Goal: Transaction & Acquisition: Purchase product/service

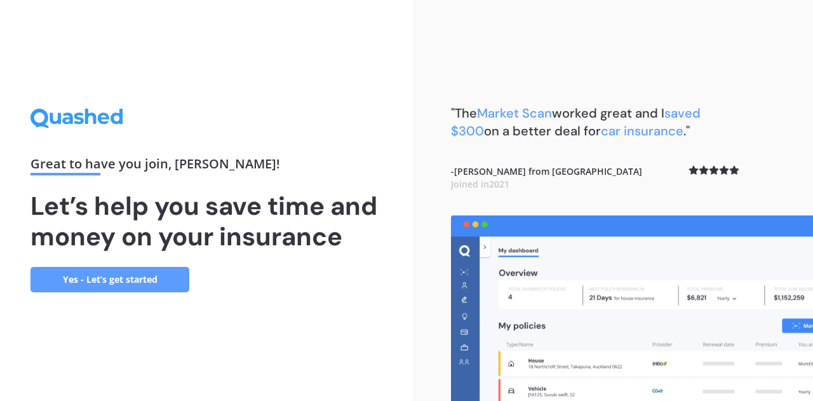
click at [155, 278] on link "Yes - Let’s get started" at bounding box center [109, 279] width 159 height 25
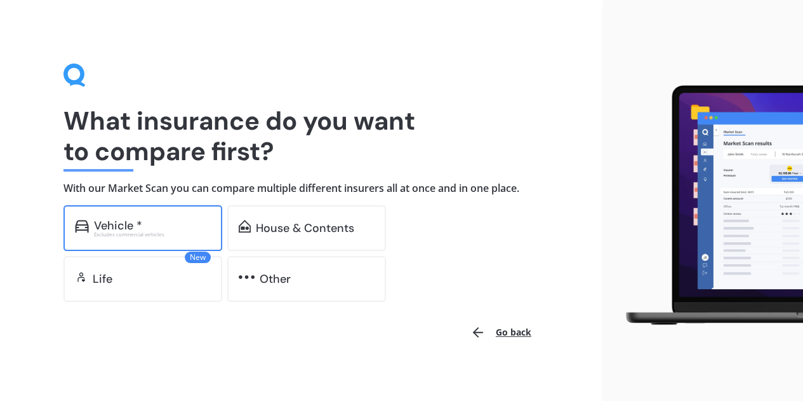
click at [147, 232] on div "Excludes commercial vehicles" at bounding box center [152, 234] width 117 height 5
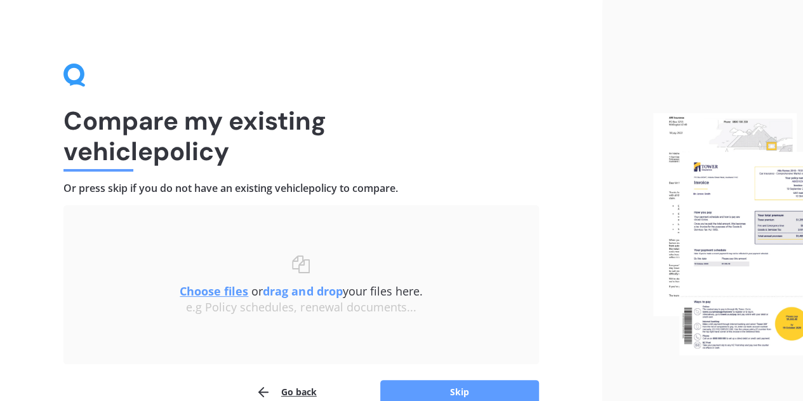
click at [410, 109] on h1 "Compare my existing vehicle policy" at bounding box center [302, 135] width 476 height 61
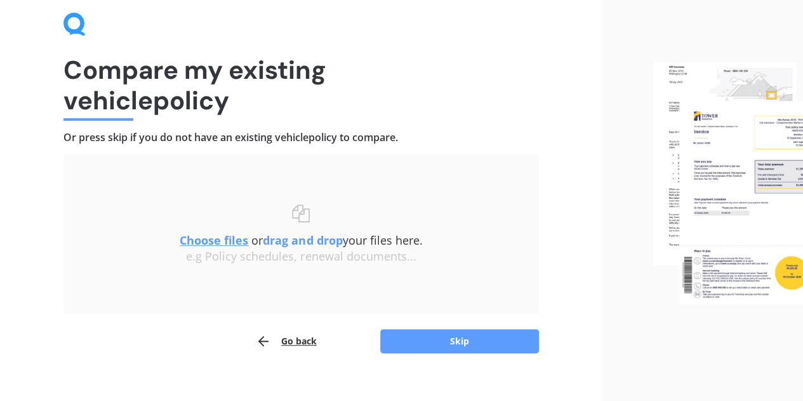
scroll to position [67, 0]
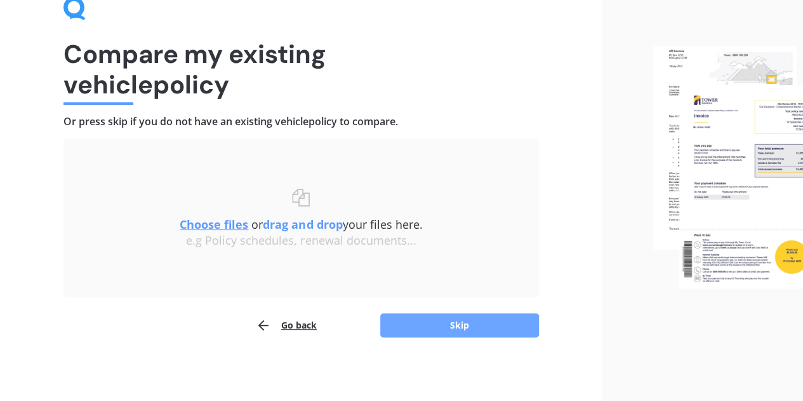
click at [471, 322] on button "Skip" at bounding box center [459, 325] width 159 height 24
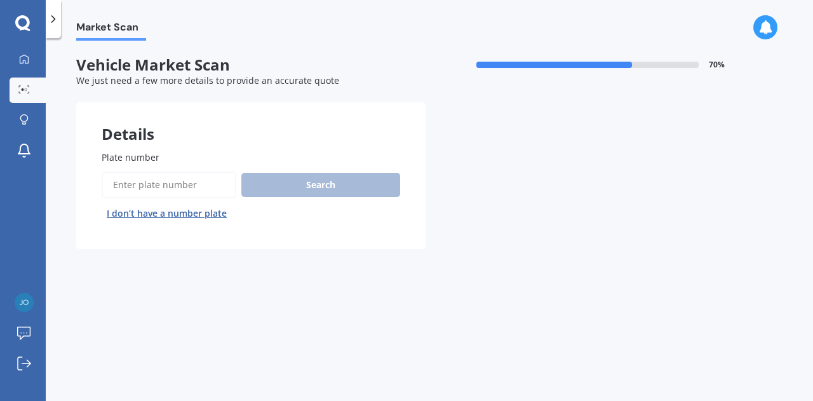
click at [177, 164] on div "Plate number Search I don’t have a number plate" at bounding box center [251, 187] width 298 height 73
click at [137, 152] on span "Plate number" at bounding box center [131, 157] width 58 height 12
click at [137, 171] on input "Plate number" at bounding box center [169, 184] width 135 height 27
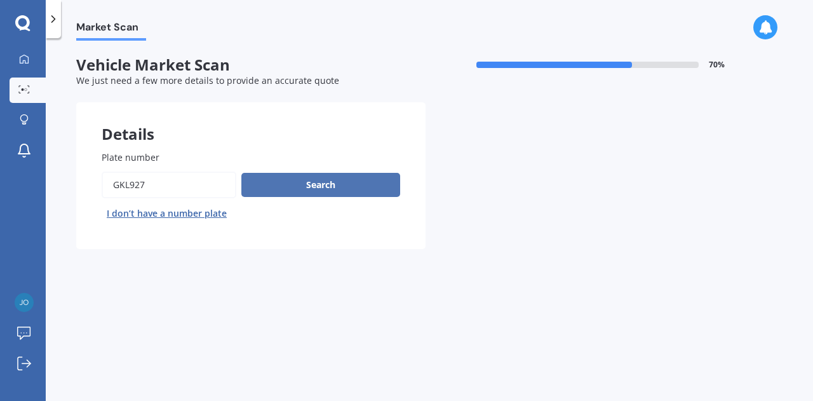
type input "gkl927"
click at [326, 182] on button "Search" at bounding box center [320, 185] width 159 height 24
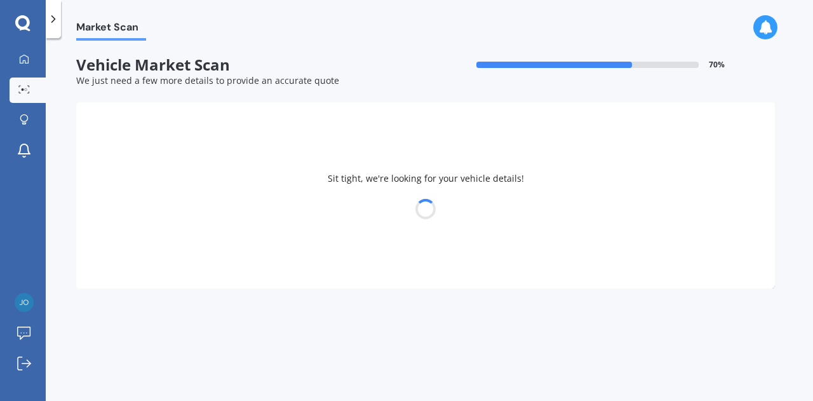
select select "TOYOTA"
select select "HILUX"
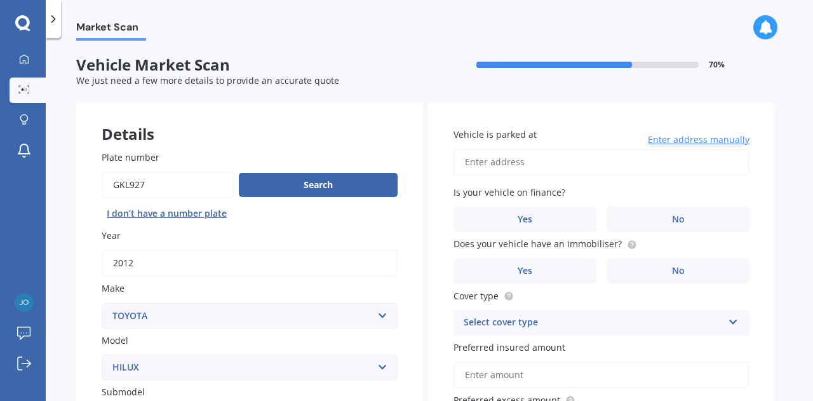
click at [123, 182] on input "Plate number" at bounding box center [168, 184] width 132 height 27
type input "gjl927"
click at [308, 184] on button "Search" at bounding box center [318, 185] width 159 height 24
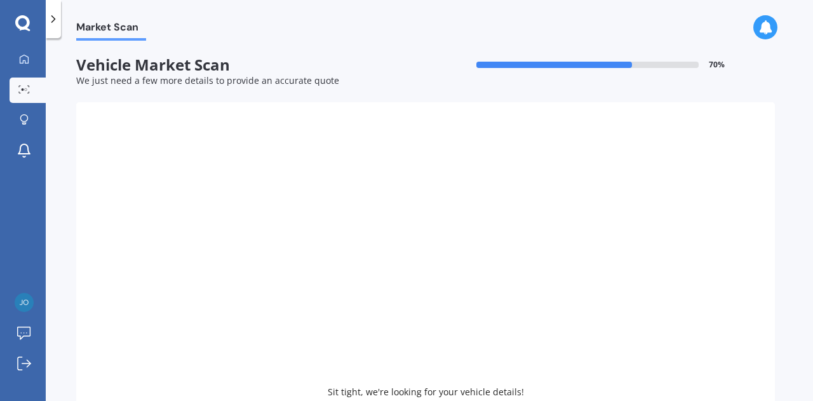
select select
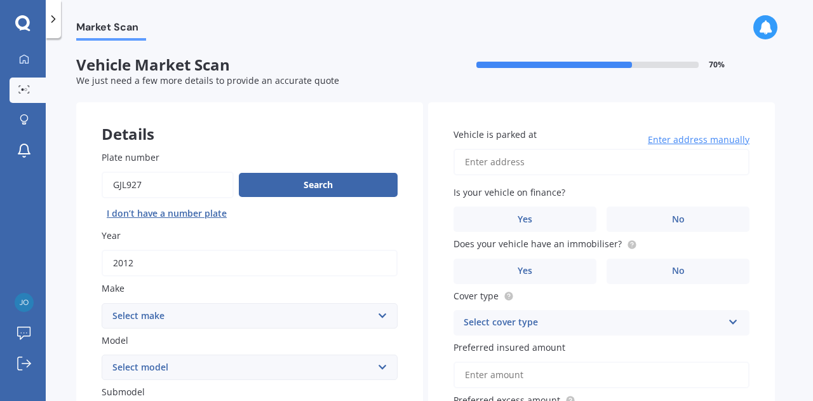
click at [392, 126] on div "Details" at bounding box center [249, 121] width 347 height 38
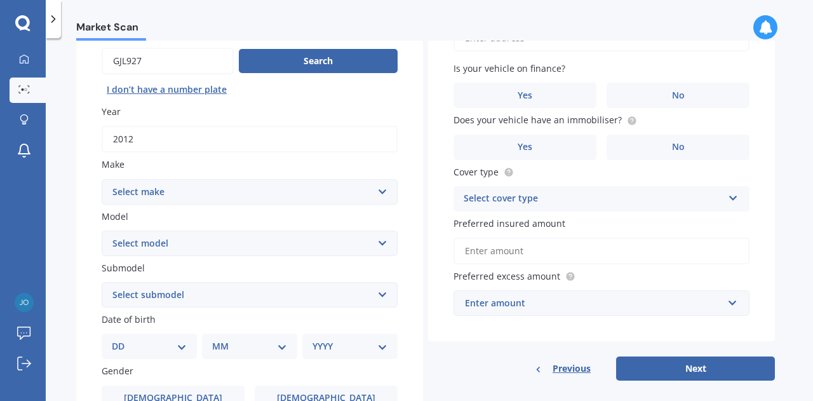
scroll to position [127, 0]
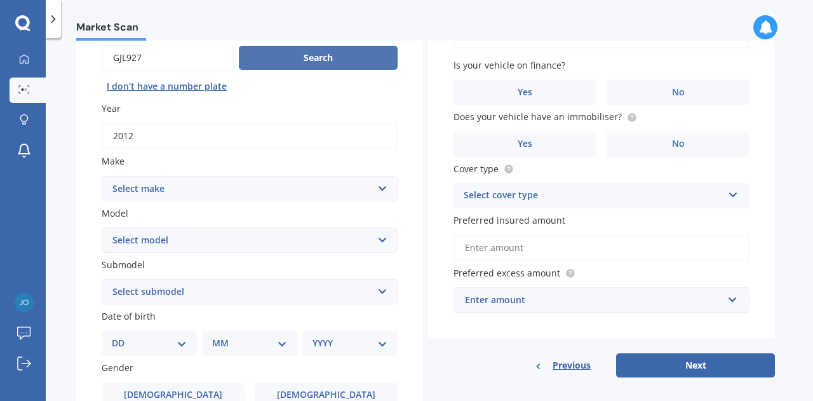
click at [359, 65] on button "Search" at bounding box center [318, 58] width 159 height 24
click at [307, 189] on select "Select make AC ALFA ROMEO ASTON [PERSON_NAME] AUDI AUSTIN BEDFORD Bentley BMW B…" at bounding box center [250, 188] width 296 height 25
click at [102, 176] on select "Select make AC ALFA ROMEO ASTON [PERSON_NAME] AUDI AUSTIN BEDFORD Bentley BMW B…" at bounding box center [250, 188] width 296 height 25
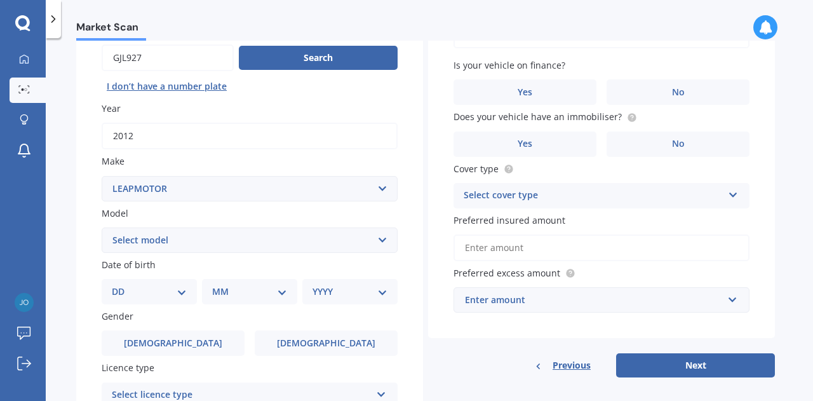
click at [363, 187] on select "Select make AC ALFA ROMEO ASTON [PERSON_NAME] AUDI AUSTIN BEDFORD Bentley BMW B…" at bounding box center [250, 188] width 296 height 25
select select "LANDROVER"
click at [102, 176] on select "Select make AC ALFA ROMEO ASTON [PERSON_NAME] AUDI AUSTIN BEDFORD Bentley BMW B…" at bounding box center [250, 188] width 296 height 25
click at [319, 239] on select "Select model 110 130 90 Defender Discovery Evoque Freelander Range Rover Range …" at bounding box center [250, 239] width 296 height 25
select select "DISCOVERY"
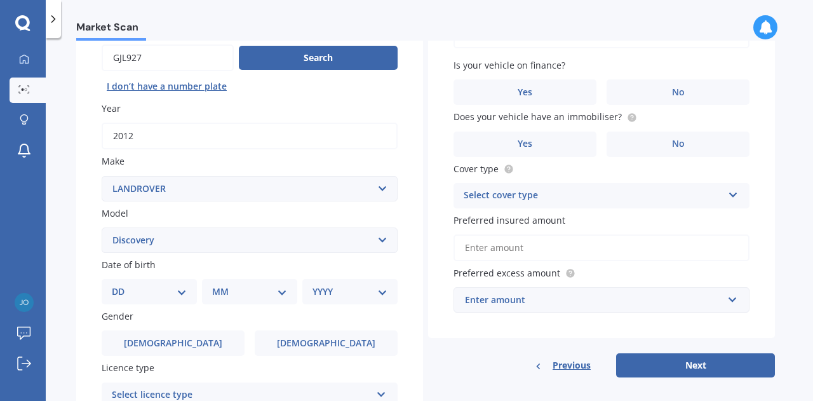
click at [102, 228] on select "Select model 110 130 90 Defender Discovery Evoque Freelander Range Rover Range …" at bounding box center [250, 239] width 296 height 25
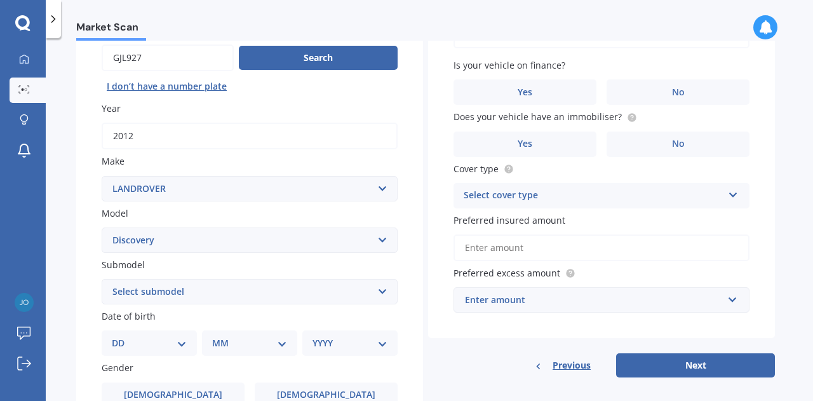
click at [354, 293] on select "Select submodel (All other) Diesel V8 petrol" at bounding box center [250, 291] width 296 height 25
select select "DIESEL"
click at [102, 279] on select "Select submodel (All other) Diesel V8 petrol" at bounding box center [250, 291] width 296 height 25
click at [177, 345] on select "DD 01 02 03 04 05 06 07 08 09 10 11 12 13 14 15 16 17 18 19 20 21 22 23 24 25 2…" at bounding box center [149, 343] width 75 height 14
select select "30"
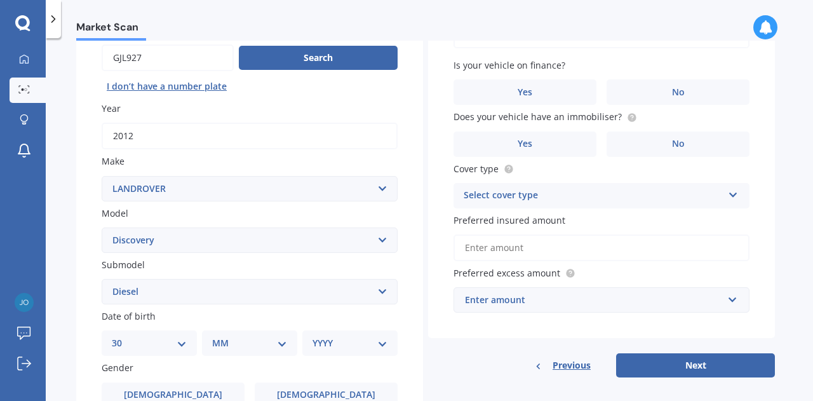
click at [122, 337] on select "DD 01 02 03 04 05 06 07 08 09 10 11 12 13 14 15 16 17 18 19 20 21 22 23 24 25 2…" at bounding box center [149, 343] width 75 height 14
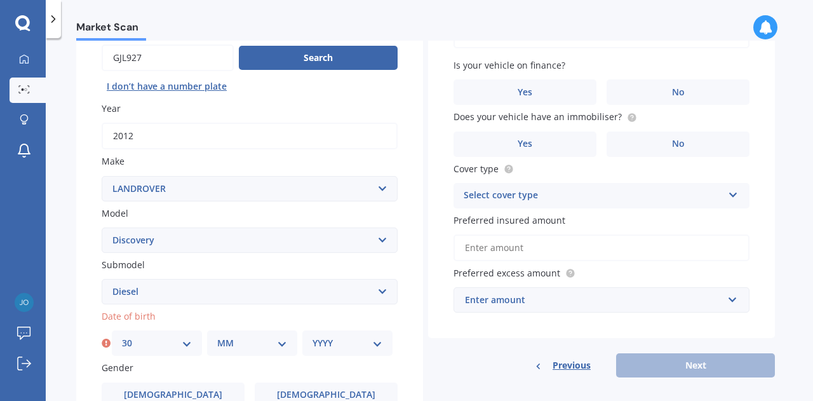
click at [256, 350] on select "MM 01 02 03 04 05 06 07 08 09 10 11 12" at bounding box center [252, 343] width 70 height 14
select select "12"
click at [217, 337] on select "MM 01 02 03 04 05 06 07 08 09 10 11 12" at bounding box center [252, 343] width 70 height 14
click at [350, 346] on select "YYYY 2025 2024 2023 2022 2021 2020 2019 2018 2017 2016 2015 2014 2013 2012 2011…" at bounding box center [347, 343] width 70 height 14
select select "1966"
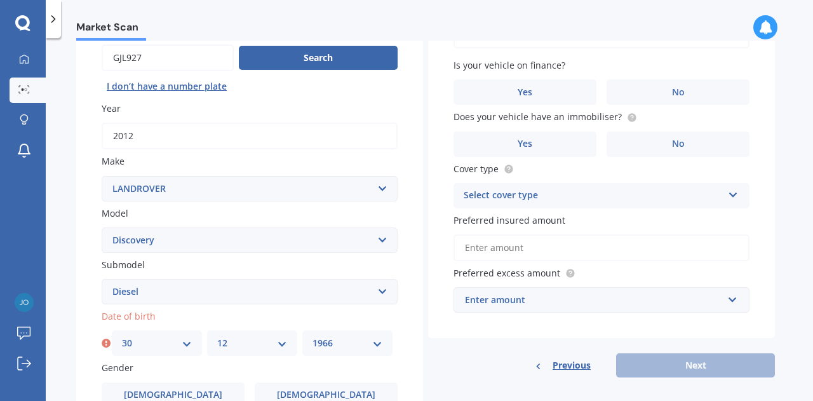
click at [312, 337] on select "YYYY 2025 2024 2023 2022 2021 2020 2019 2018 2017 2016 2015 2014 2013 2012 2011…" at bounding box center [347, 343] width 70 height 14
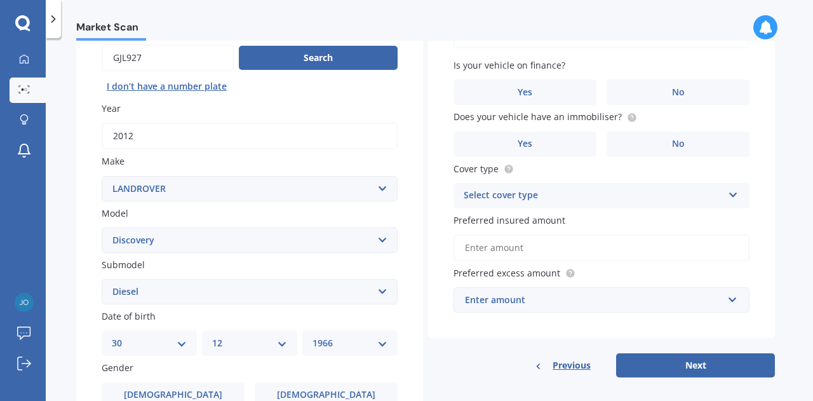
click at [410, 166] on div "Plate number Search I don’t have a number plate Year [DATE] Make Select make AC…" at bounding box center [249, 293] width 347 height 590
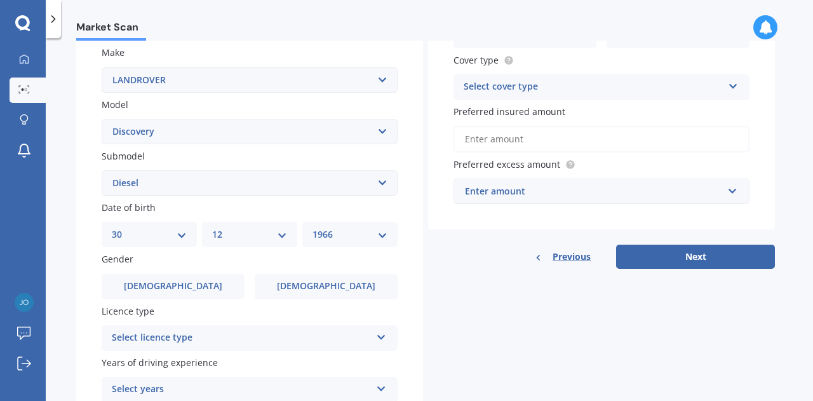
scroll to position [254, 0]
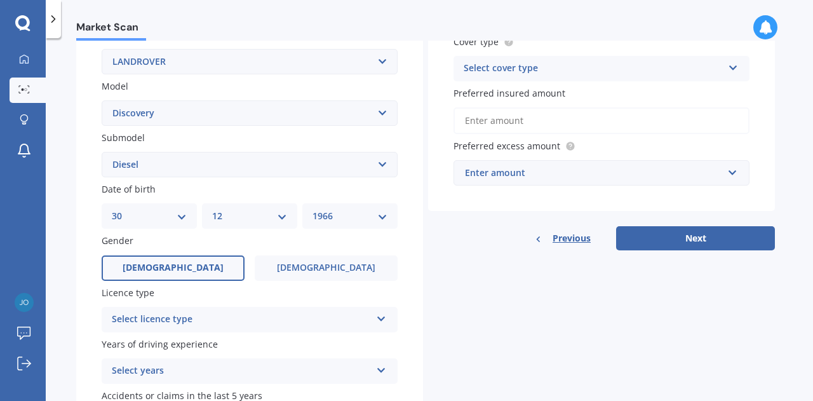
click at [166, 267] on span "[DEMOGRAPHIC_DATA]" at bounding box center [173, 267] width 101 height 11
click at [0, 0] on input "[DEMOGRAPHIC_DATA]" at bounding box center [0, 0] width 0 height 0
click at [400, 246] on div "Plate number Search I don’t have a number plate Year [DATE] Make Select make AC…" at bounding box center [249, 166] width 347 height 590
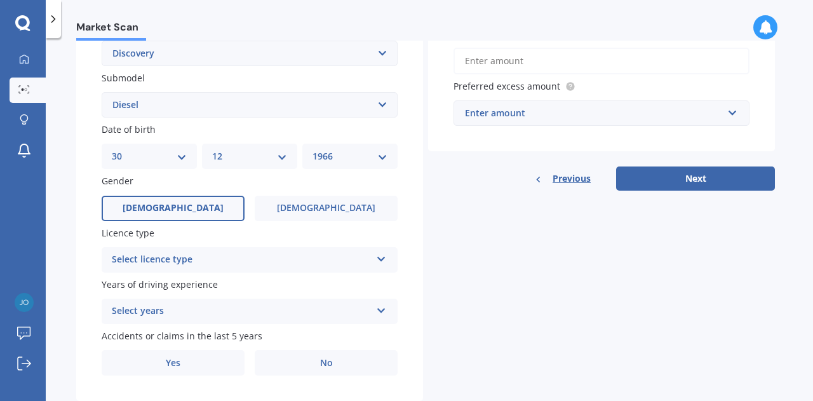
scroll to position [349, 0]
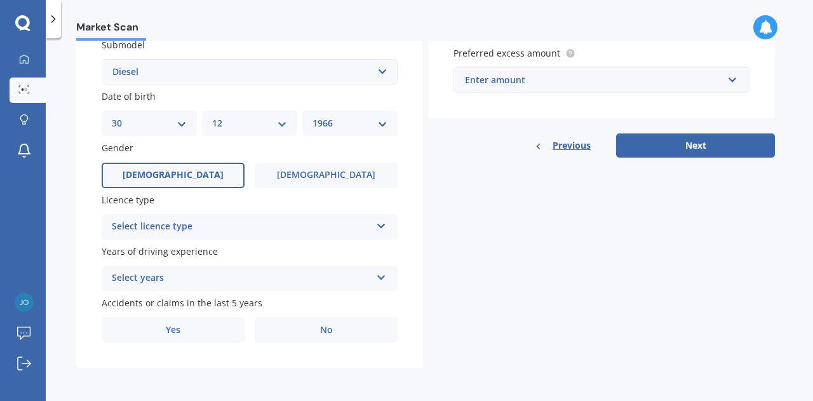
click at [385, 227] on icon at bounding box center [381, 223] width 11 height 9
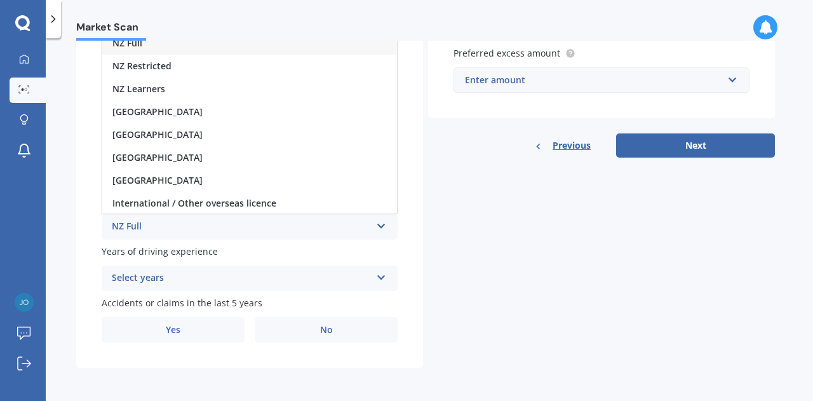
click at [257, 47] on div "NZ Full" at bounding box center [249, 43] width 295 height 23
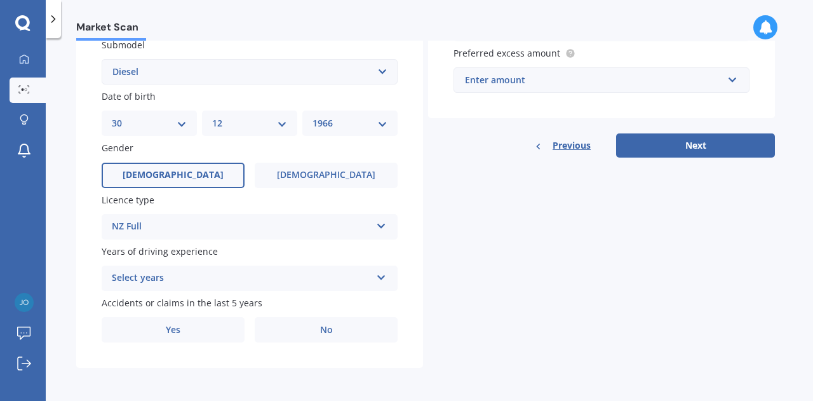
click at [319, 279] on div "Select years" at bounding box center [241, 278] width 259 height 15
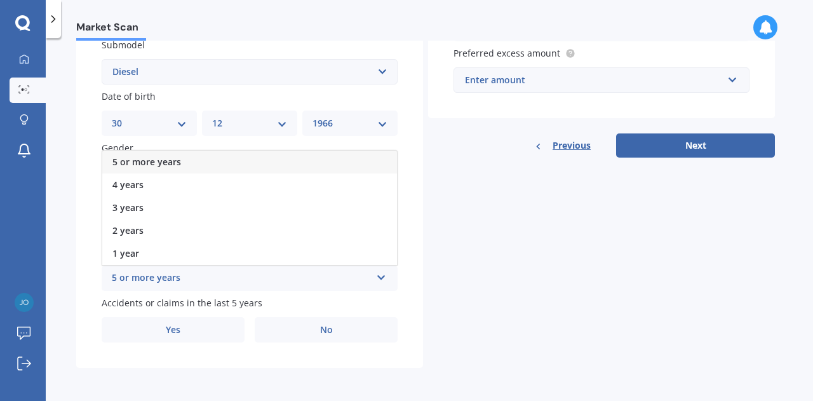
click at [274, 164] on div "5 or more years" at bounding box center [249, 162] width 295 height 23
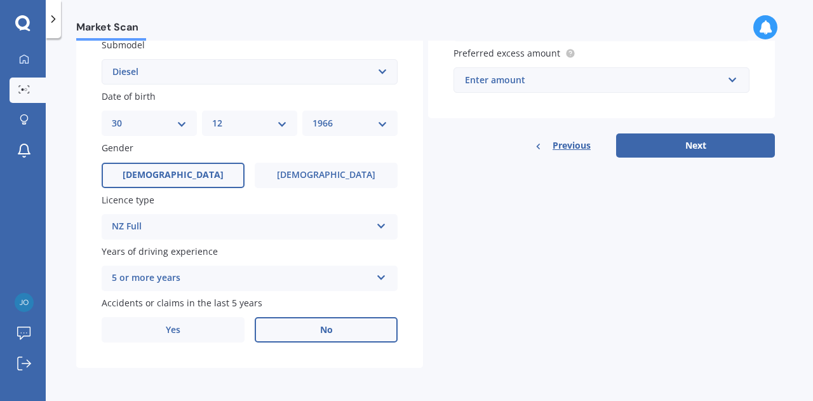
click at [352, 323] on label "No" at bounding box center [326, 329] width 143 height 25
click at [0, 0] on input "No" at bounding box center [0, 0] width 0 height 0
click at [405, 252] on div "Plate number Search I don’t have a number plate Year [DATE] Make Select make AC…" at bounding box center [249, 73] width 347 height 590
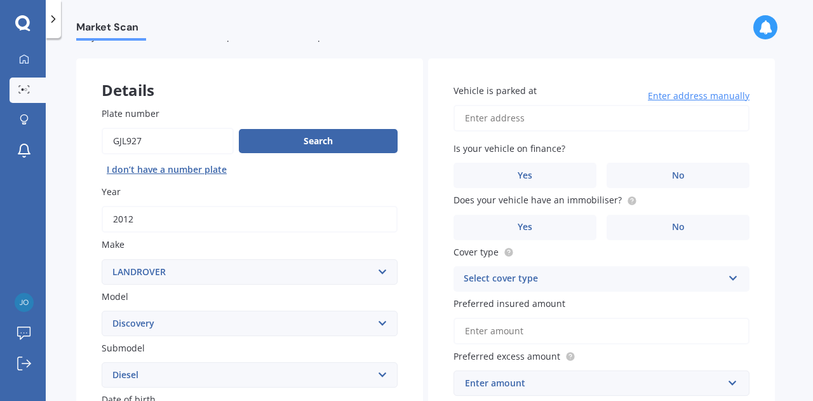
scroll to position [0, 0]
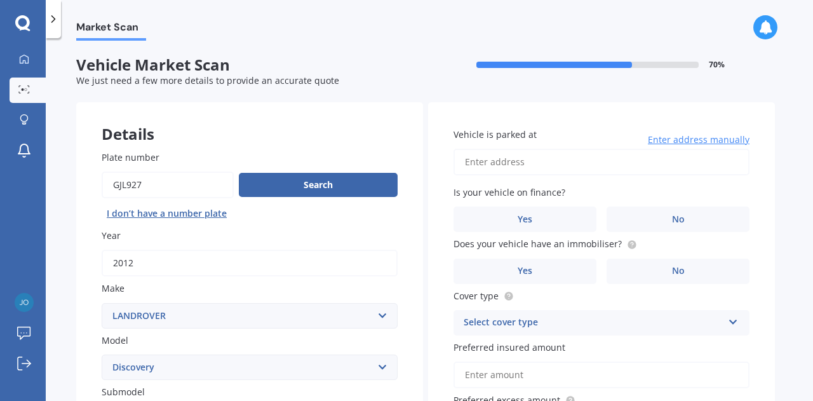
click at [693, 138] on span "Enter address manually" at bounding box center [699, 139] width 102 height 13
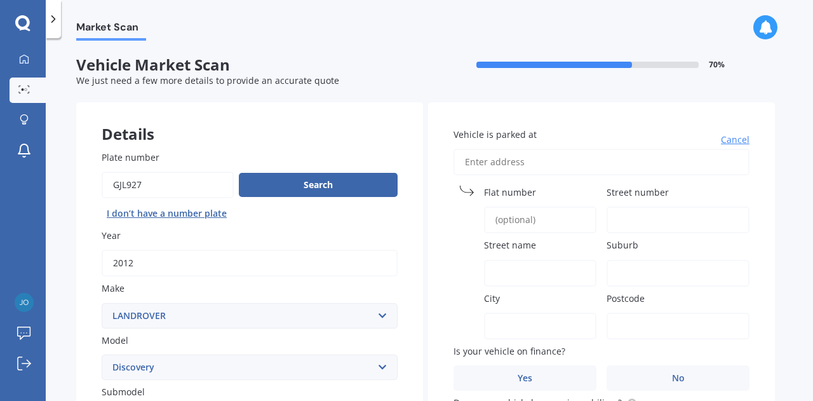
click at [664, 184] on div "Vehicle is parked at [GEOGRAPHIC_DATA] name [GEOGRAPHIC_DATA] Postcode Is your …" at bounding box center [601, 362] width 347 height 521
click at [544, 168] on input "Vehicle is parked at" at bounding box center [601, 162] width 296 height 27
type input "[STREET_ADDRESS]"
type input "[GEOGRAPHIC_DATA]"
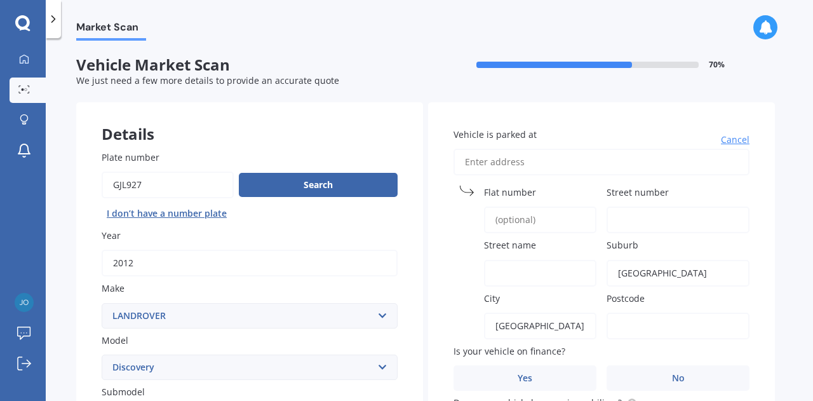
type input "7020"
click at [753, 169] on div "Vehicle is parked at [GEOGRAPHIC_DATA] name Suburb [GEOGRAPHIC_DATA] Postcode 7…" at bounding box center [601, 362] width 347 height 521
click at [631, 218] on input "Street number" at bounding box center [677, 219] width 143 height 27
type input "10"
click at [509, 276] on input "Street name" at bounding box center [540, 273] width 112 height 27
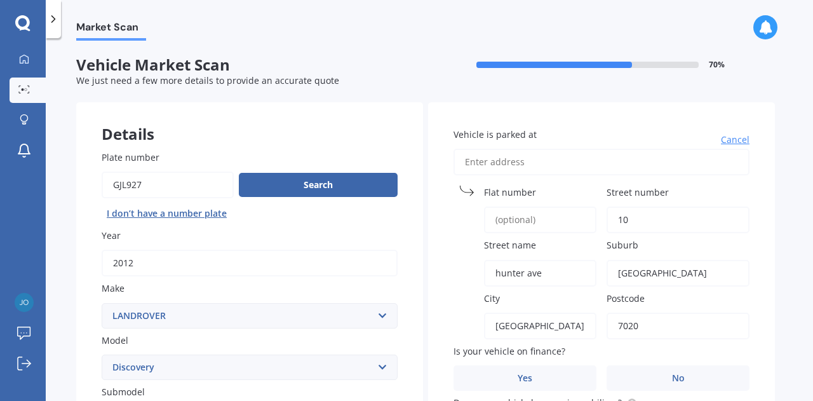
type input "hunter ave"
click at [552, 297] on label "City" at bounding box center [537, 297] width 107 height 13
click at [552, 312] on input "[GEOGRAPHIC_DATA]" at bounding box center [540, 325] width 112 height 27
click at [664, 297] on label "Postcode" at bounding box center [675, 297] width 138 height 13
click at [664, 312] on input "7020" at bounding box center [677, 325] width 143 height 27
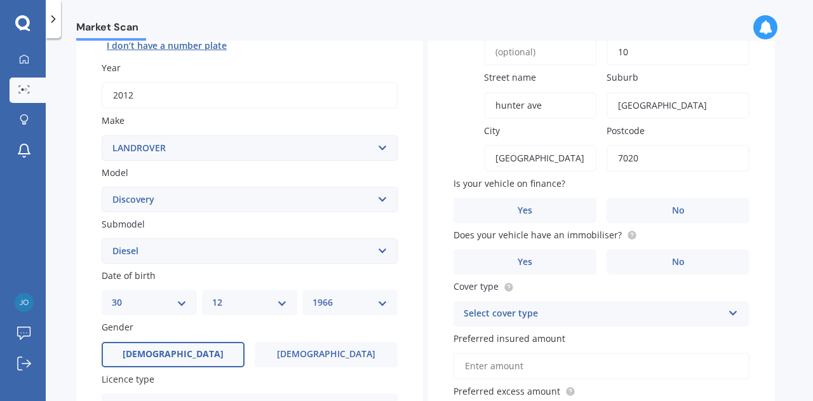
scroll to position [171, 0]
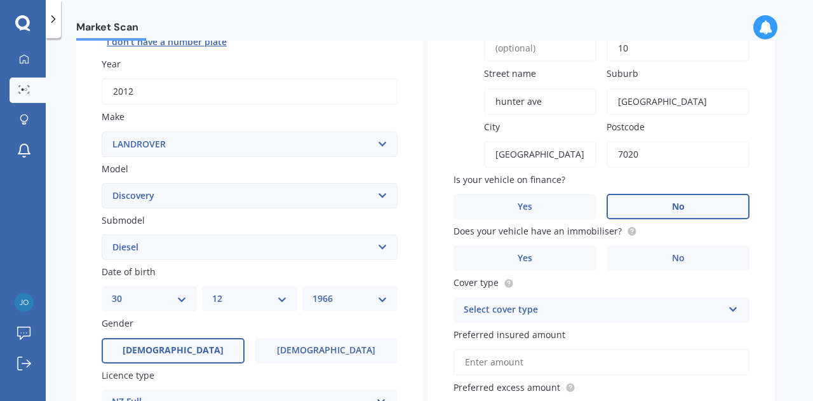
click at [699, 203] on label "No" at bounding box center [677, 206] width 143 height 25
click at [0, 0] on input "No" at bounding box center [0, 0] width 0 height 0
click at [570, 252] on label "Yes" at bounding box center [524, 257] width 143 height 25
click at [0, 0] on input "Yes" at bounding box center [0, 0] width 0 height 0
click at [622, 312] on div "Select cover type" at bounding box center [593, 309] width 259 height 15
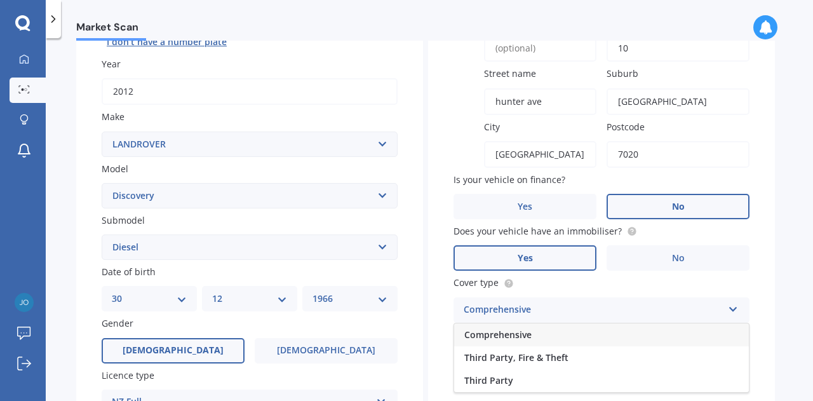
click at [617, 336] on div "Comprehensive" at bounding box center [601, 334] width 295 height 23
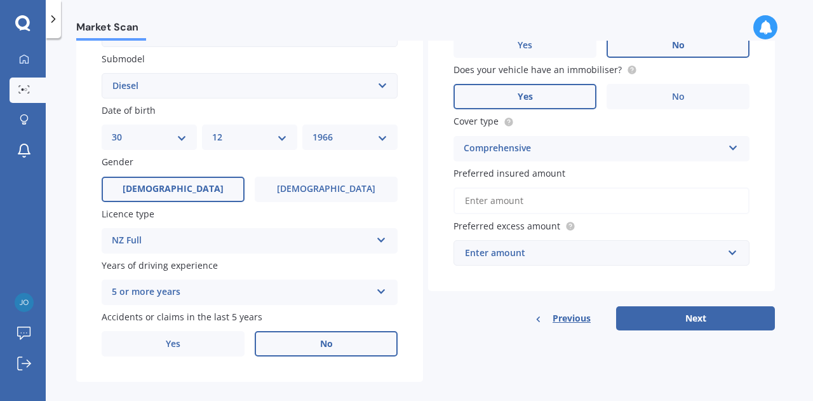
scroll to position [349, 0]
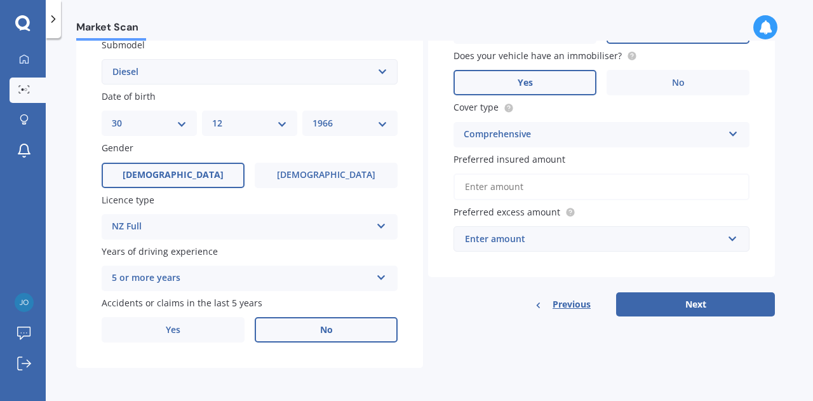
click at [590, 191] on input "Preferred insured amount" at bounding box center [601, 186] width 296 height 27
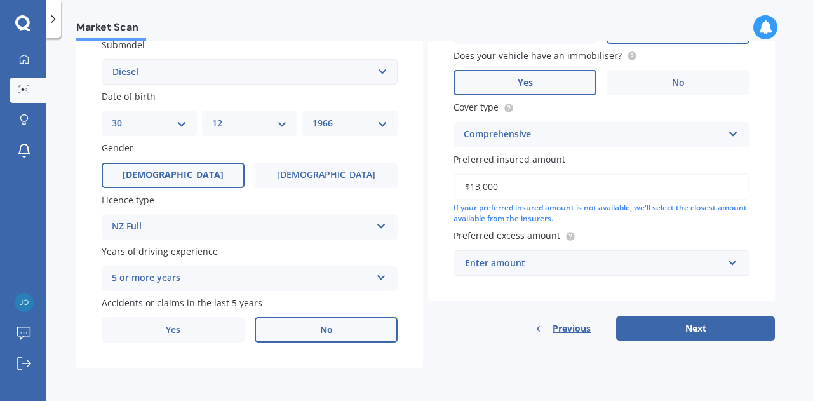
type input "$13,000"
click at [735, 264] on input "text" at bounding box center [597, 263] width 284 height 24
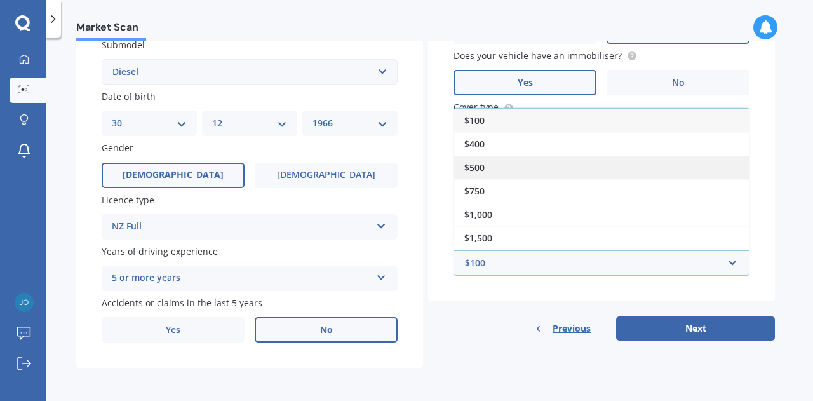
click at [645, 165] on div "$500" at bounding box center [601, 167] width 295 height 23
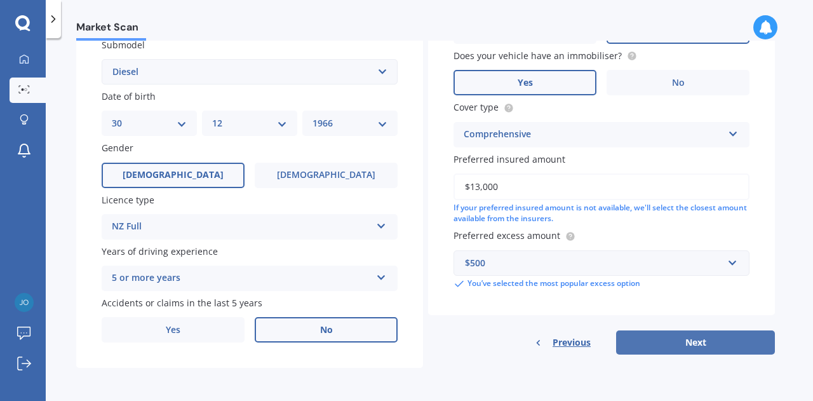
click at [686, 344] on button "Next" at bounding box center [695, 342] width 159 height 24
select select "30"
select select "12"
select select "1966"
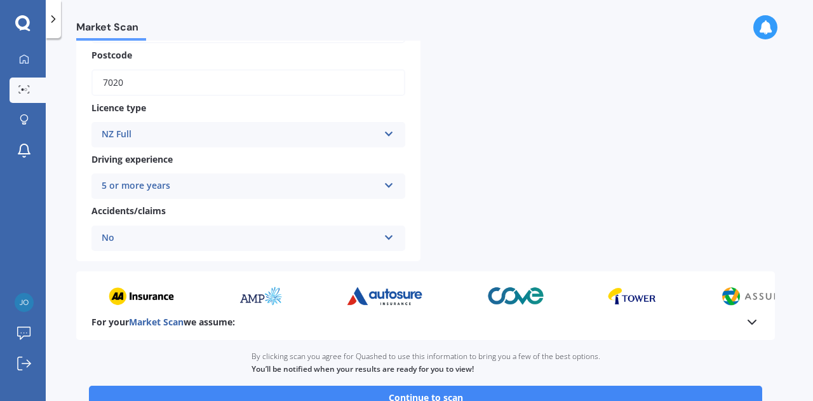
scroll to position [519, 0]
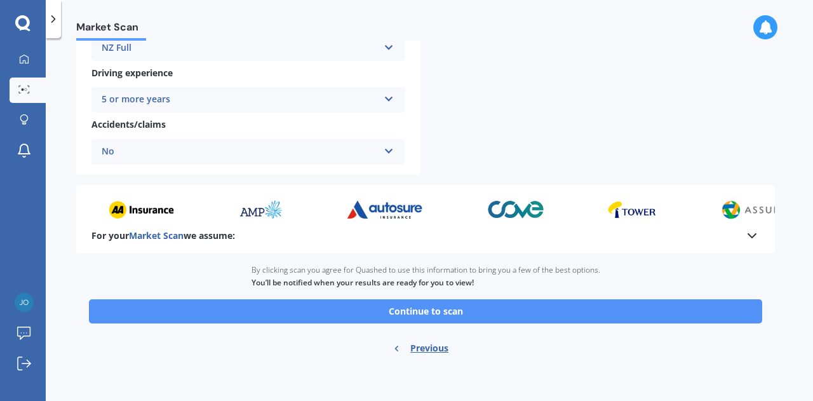
click at [553, 314] on button "Continue to scan" at bounding box center [425, 311] width 673 height 24
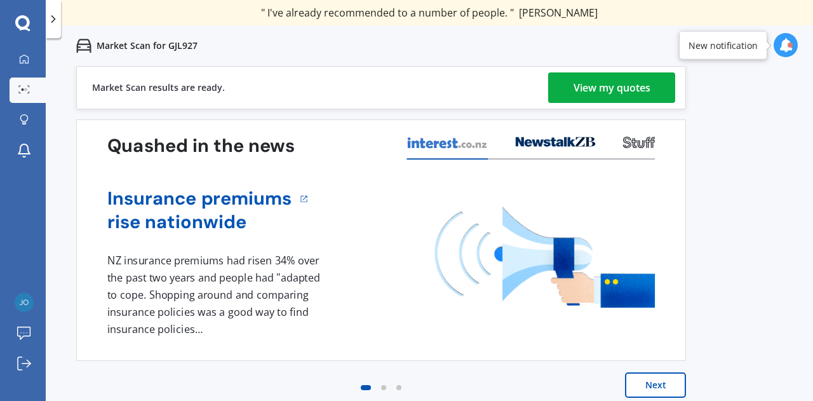
click at [626, 85] on div "View my quotes" at bounding box center [611, 87] width 77 height 30
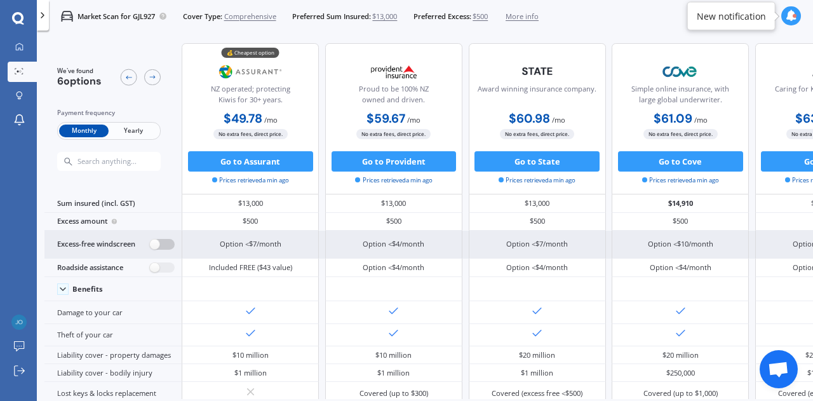
click at [160, 244] on label at bounding box center [162, 244] width 25 height 11
radio input "true"
